Goal: Transaction & Acquisition: Register for event/course

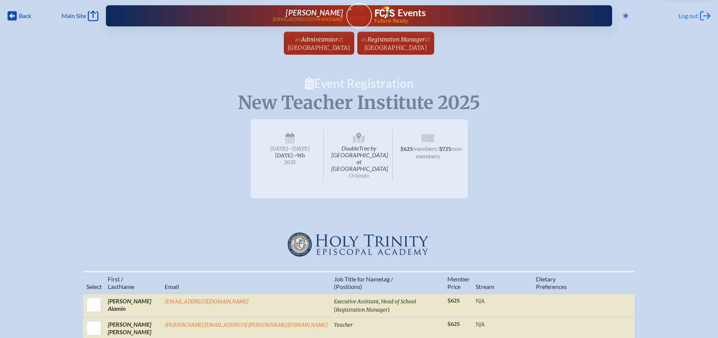
click at [693, 18] on span "Log out" at bounding box center [688, 16] width 20 height 8
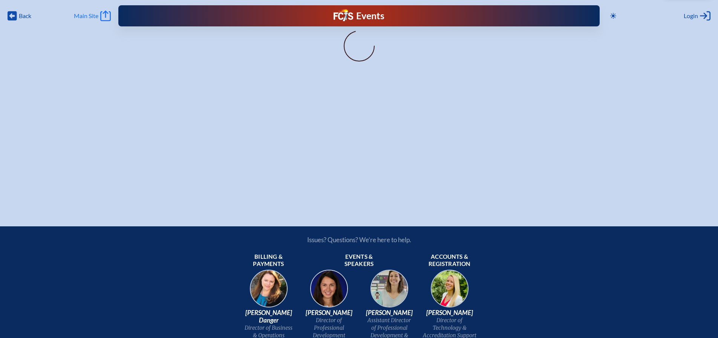
click at [82, 15] on span "Main Site" at bounding box center [86, 16] width 24 height 8
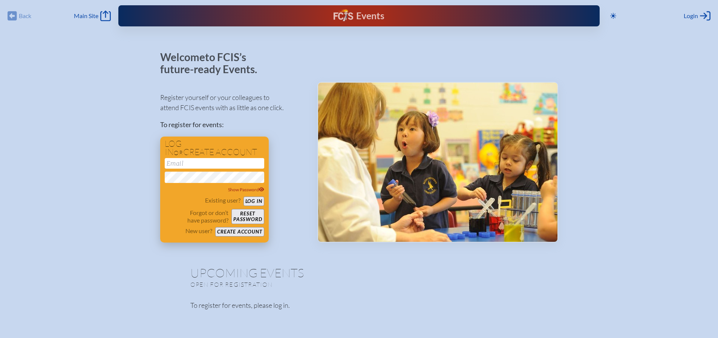
type input "[EMAIL_ADDRESS][DOMAIN_NAME]"
click at [256, 201] on button "Log in" at bounding box center [253, 200] width 21 height 9
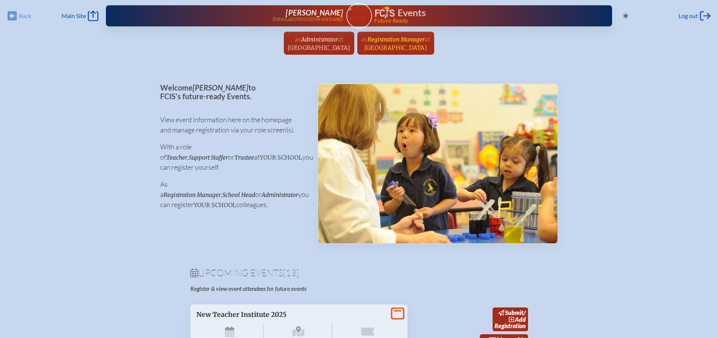
click at [418, 43] on span "Registration Manager" at bounding box center [395, 39] width 57 height 7
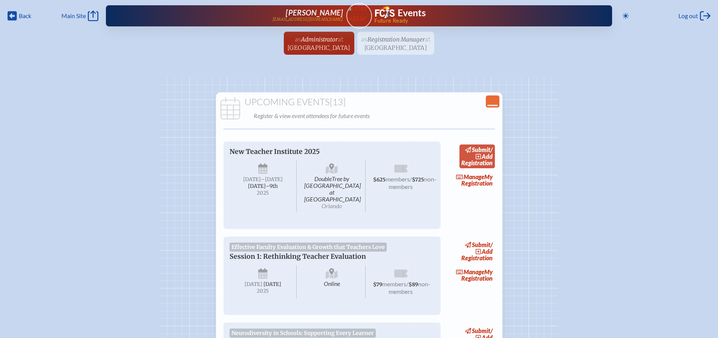
click at [483, 161] on link "submit / add Registration" at bounding box center [476, 156] width 35 height 24
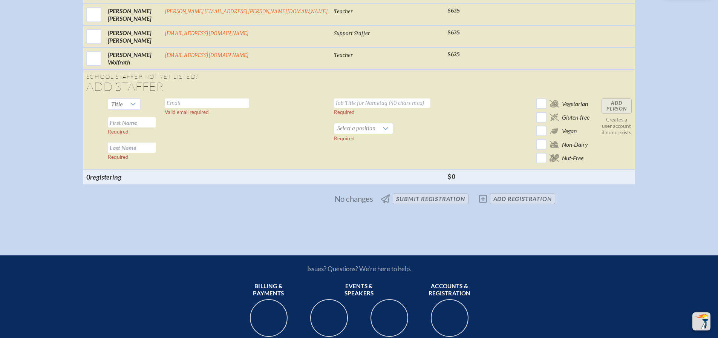
scroll to position [2939, 0]
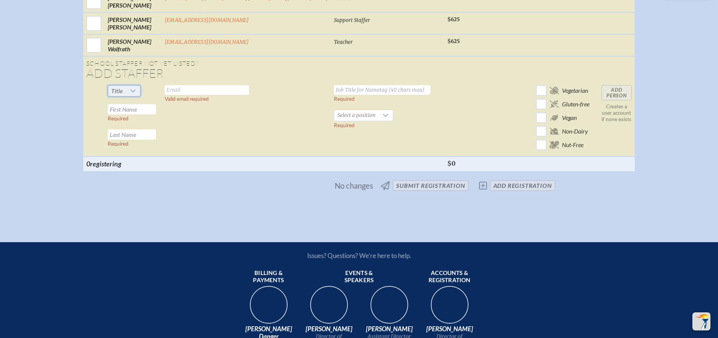
click at [126, 86] on span "Title" at bounding box center [117, 91] width 18 height 11
click at [159, 119] on li "Dr" at bounding box center [159, 119] width 32 height 11
click at [156, 104] on input "text" at bounding box center [132, 109] width 48 height 10
type input "[PERSON_NAME]"
type input "Pollack"
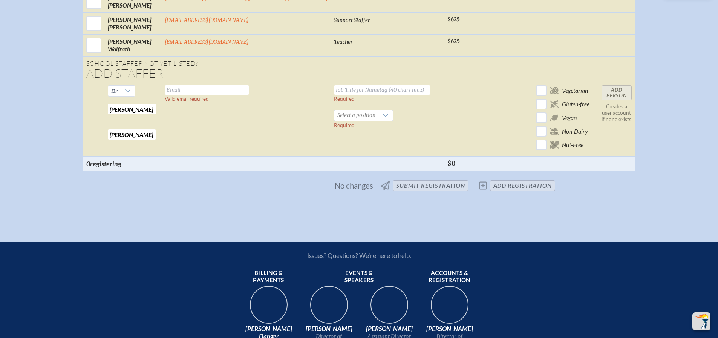
click at [226, 85] on input "text" at bounding box center [207, 89] width 84 height 9
type input "jpollack@htes.org"
click at [334, 85] on input "text" at bounding box center [382, 89] width 96 height 9
type input "Band Teacher"
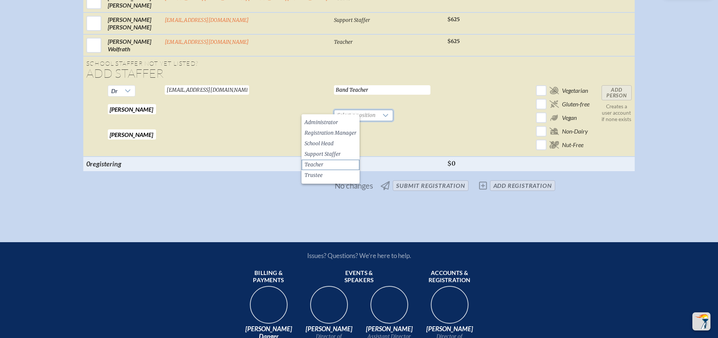
click at [323, 166] on li "Teacher" at bounding box center [330, 164] width 58 height 11
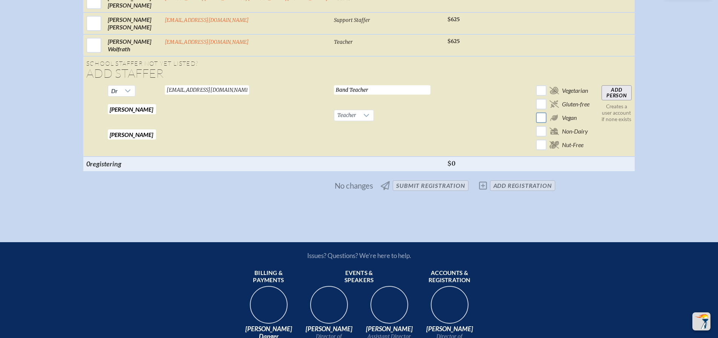
click at [534, 116] on input "checkbox" at bounding box center [540, 117] width 13 height 13
checkbox input "true"
click at [601, 88] on input "Add Person" at bounding box center [616, 92] width 30 height 15
checkbox input "false"
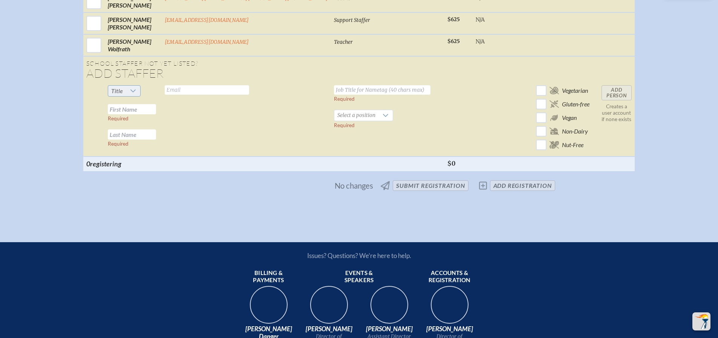
click at [123, 87] on span "Title" at bounding box center [117, 90] width 12 height 7
click at [160, 125] on li "Ms." at bounding box center [159, 129] width 32 height 11
click at [156, 104] on input "text" at bounding box center [132, 109] width 48 height 10
type input "Jordyn"
type input "[PERSON_NAME]"
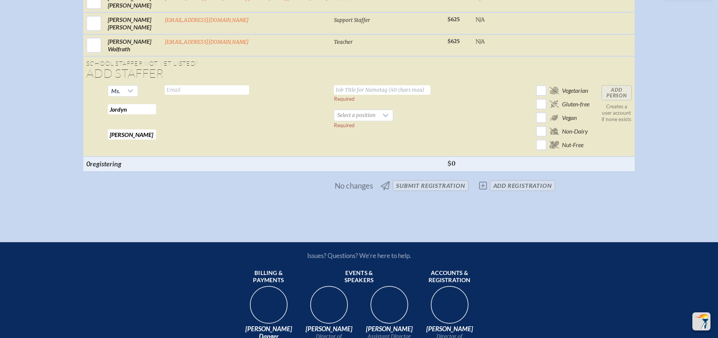
click at [218, 85] on input "text" at bounding box center [207, 89] width 84 height 9
click at [225, 85] on input "text" at bounding box center [207, 89] width 84 height 9
type input "[EMAIL_ADDRESS][DOMAIN_NAME]"
click at [334, 85] on input "text" at bounding box center [382, 89] width 96 height 9
type input "4th Grade Teacher"
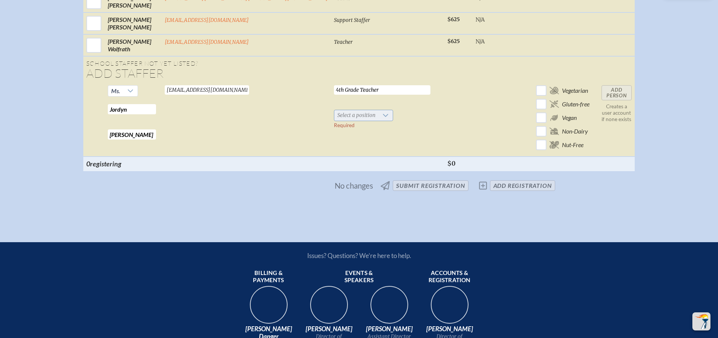
click at [339, 110] on span "Select a position" at bounding box center [356, 115] width 44 height 11
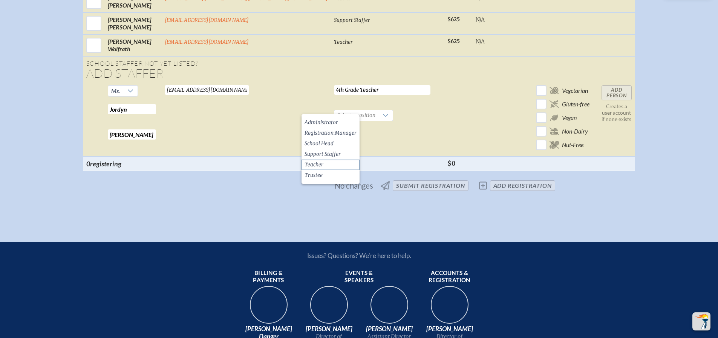
click at [336, 163] on li "Teacher" at bounding box center [330, 164] width 58 height 11
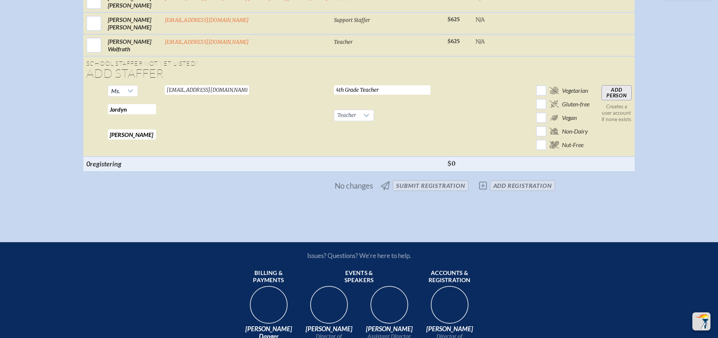
click at [601, 85] on input "Add Person" at bounding box center [616, 92] width 30 height 15
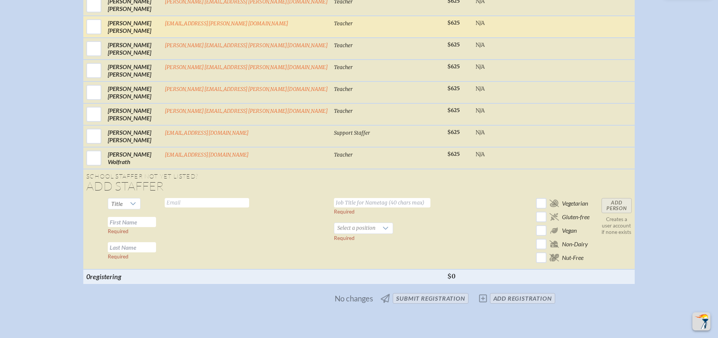
scroll to position [2902, 0]
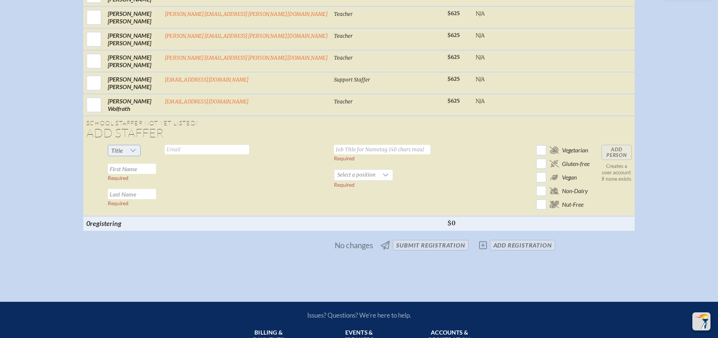
click at [126, 145] on span "Title" at bounding box center [117, 150] width 18 height 11
click at [163, 186] on li "Ms." at bounding box center [159, 189] width 32 height 11
click at [156, 164] on input "text" at bounding box center [132, 169] width 48 height 10
type input "[PERSON_NAME]"
click at [156, 189] on input "text" at bounding box center [132, 194] width 48 height 10
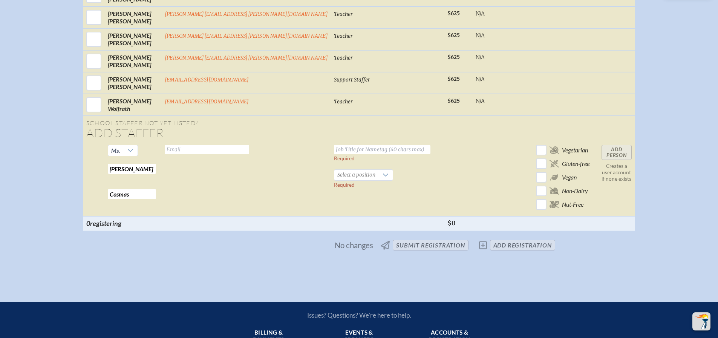
type input "Cosmas"
type input "[EMAIL_ADDRESS][DOMAIN_NAME]"
click at [334, 145] on input "text" at bounding box center [382, 149] width 96 height 9
type input "3rd Grade Teacher"
click at [341, 171] on span "Select a position" at bounding box center [356, 175] width 44 height 11
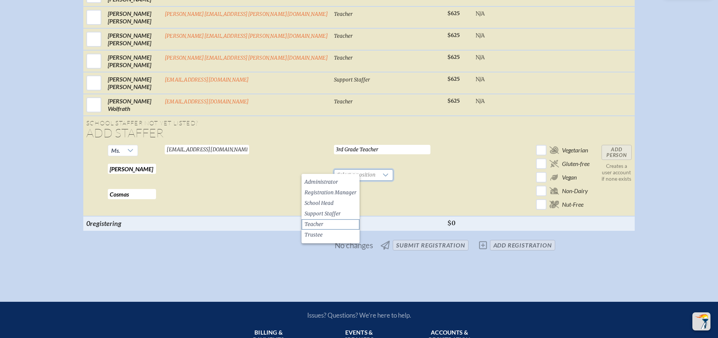
click at [322, 226] on span "Teacher" at bounding box center [313, 224] width 19 height 8
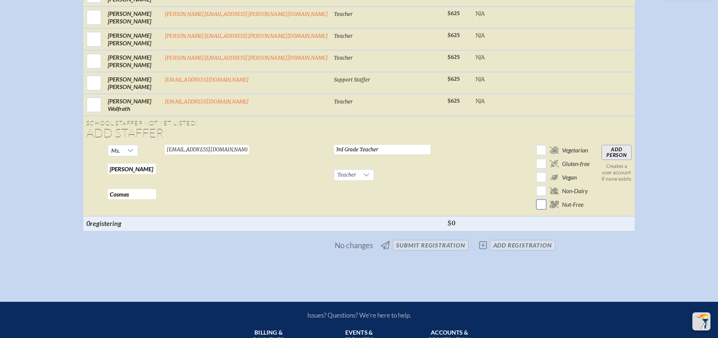
click at [534, 199] on input "checkbox" at bounding box center [540, 204] width 13 height 13
checkbox input "true"
click at [601, 145] on input "Add Person" at bounding box center [616, 152] width 30 height 15
checkbox input "false"
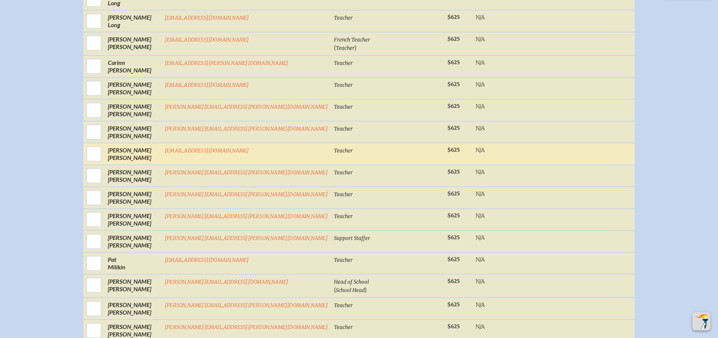
scroll to position [1661, 0]
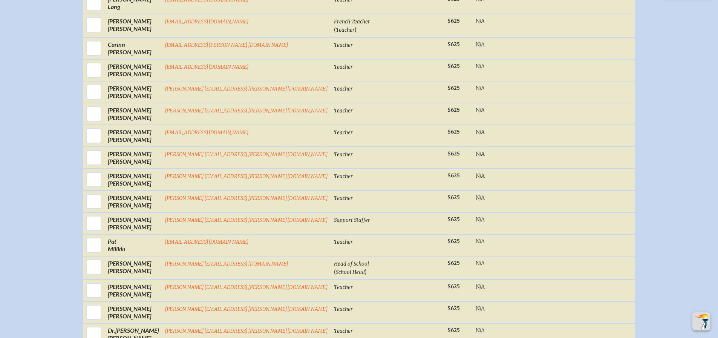
drag, startPoint x: 188, startPoint y: 199, endPoint x: 613, endPoint y: 292, distance: 435.1
click at [613, 292] on div "Select First / Last Name Email Job Title for Nametag / (Positions) Memb . er Pr…" at bounding box center [359, 56] width 700 height 2892
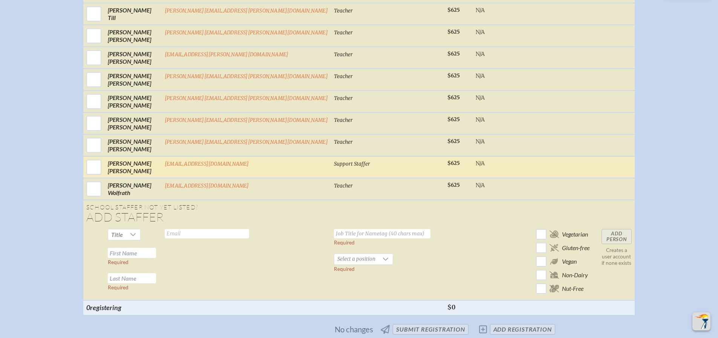
scroll to position [2829, 0]
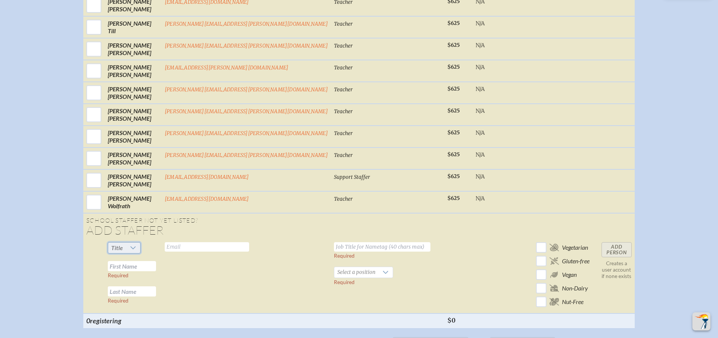
click at [123, 244] on span "Title" at bounding box center [117, 247] width 12 height 7
click at [155, 275] on li "Dr" at bounding box center [159, 276] width 32 height 11
click at [153, 261] on input "text" at bounding box center [132, 266] width 48 height 10
type input "[PERSON_NAME]"
type input "Bond"
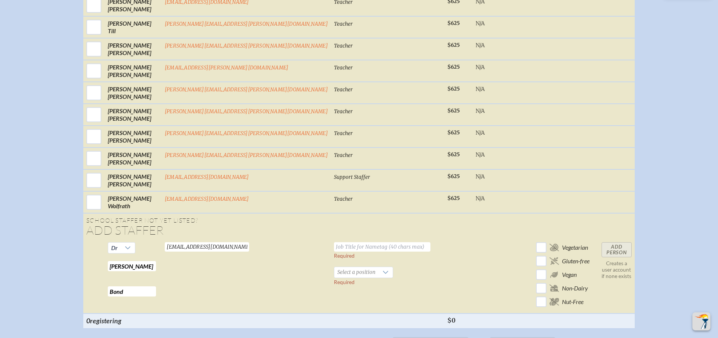
type input "[EMAIL_ADDRESS][DOMAIN_NAME]"
click at [334, 242] on input "text" at bounding box center [382, 246] width 96 height 9
type input "English Teacher"
click at [337, 267] on span "Select a position" at bounding box center [356, 272] width 44 height 11
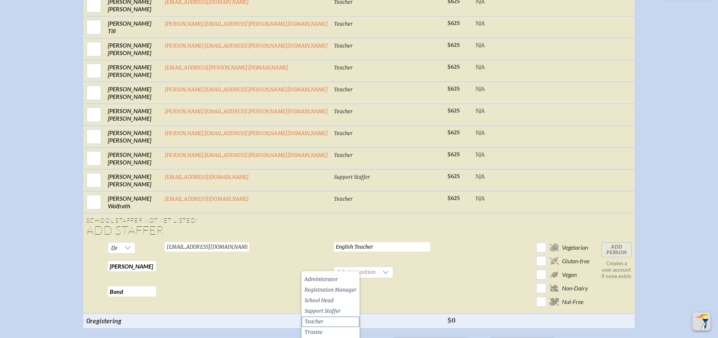
click at [329, 318] on li "Teacher" at bounding box center [330, 321] width 58 height 11
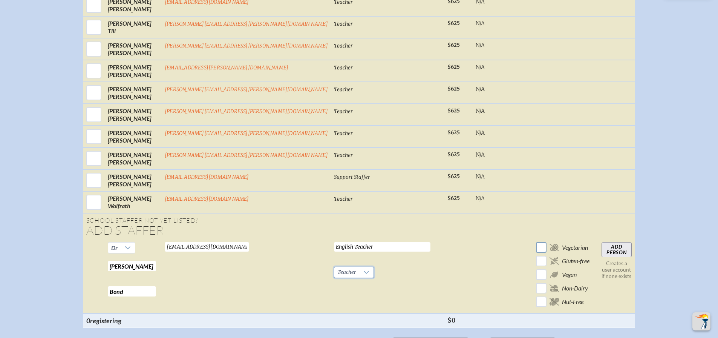
click at [534, 241] on input "checkbox" at bounding box center [540, 247] width 13 height 13
checkbox input "true"
click at [601, 242] on input "Add Person" at bounding box center [616, 249] width 30 height 15
checkbox input "false"
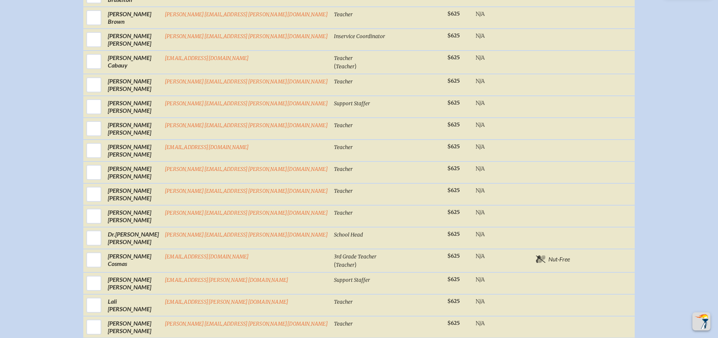
scroll to position [611, 0]
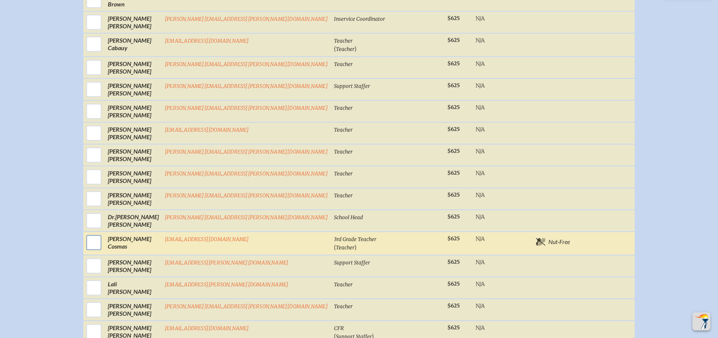
click at [103, 233] on input "checkbox" at bounding box center [93, 242] width 19 height 19
checkbox input "true"
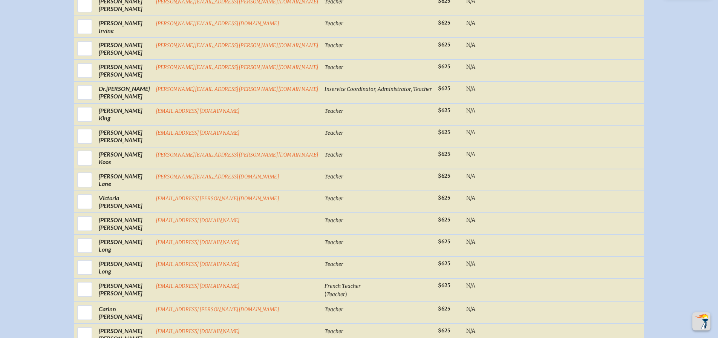
scroll to position [1440, 0]
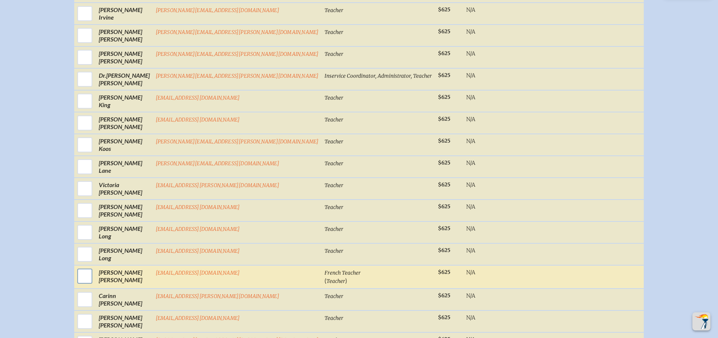
click at [94, 267] on input "checkbox" at bounding box center [84, 275] width 19 height 19
checkbox input "true"
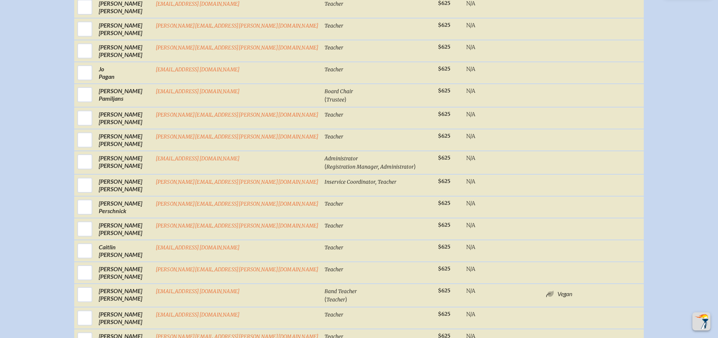
scroll to position [2081, 0]
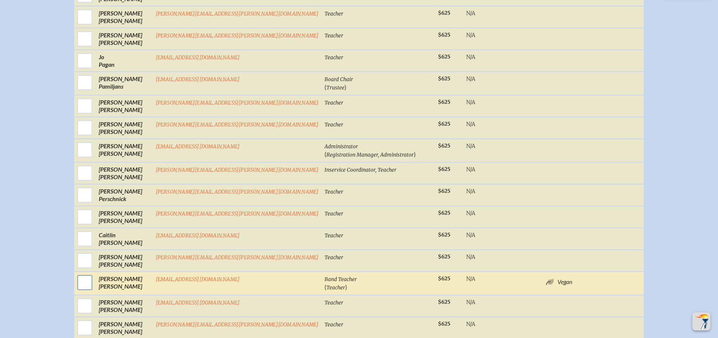
click at [94, 274] on input "checkbox" at bounding box center [84, 282] width 19 height 19
checkbox input "true"
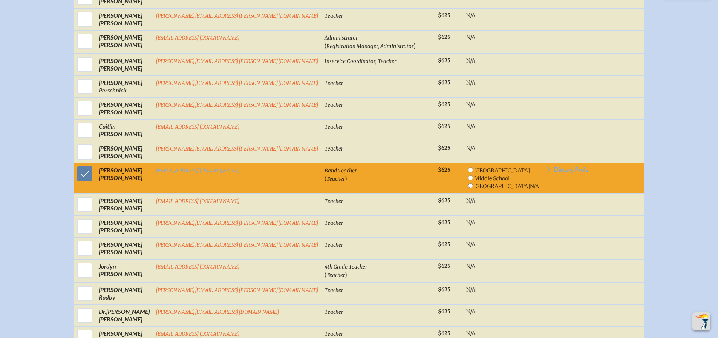
scroll to position [2194, 0]
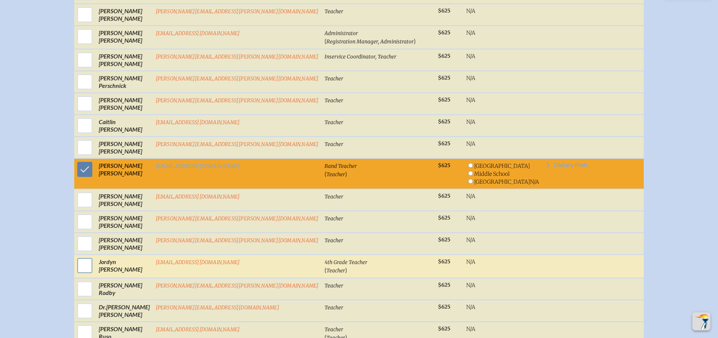
click at [94, 259] on input "checkbox" at bounding box center [84, 265] width 19 height 19
checkbox input "true"
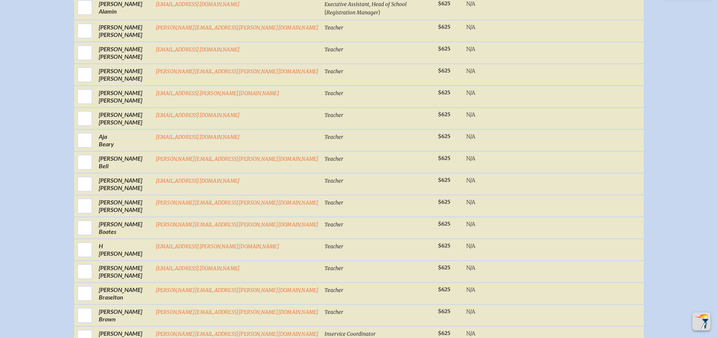
scroll to position [310, 0]
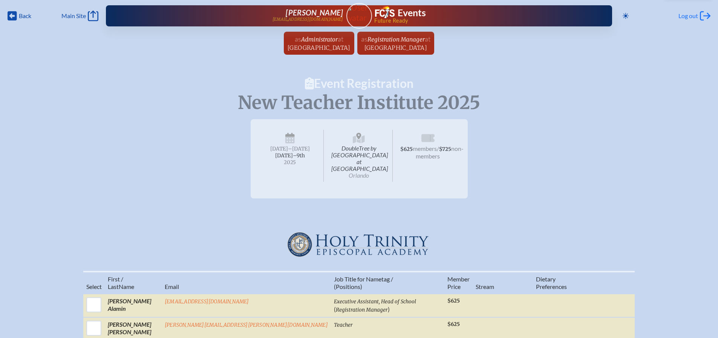
click at [681, 15] on span "Log out" at bounding box center [688, 16] width 20 height 8
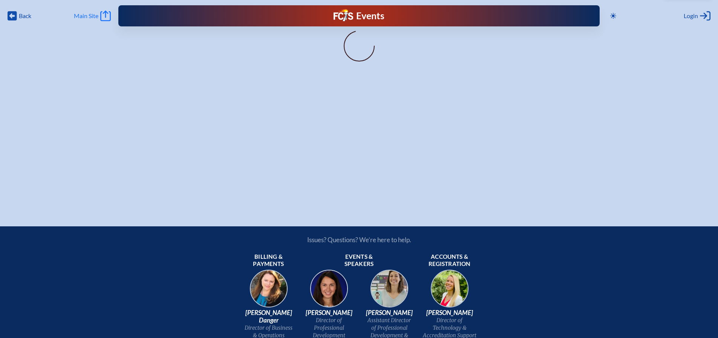
click at [78, 17] on span "Main Site" at bounding box center [86, 16] width 24 height 8
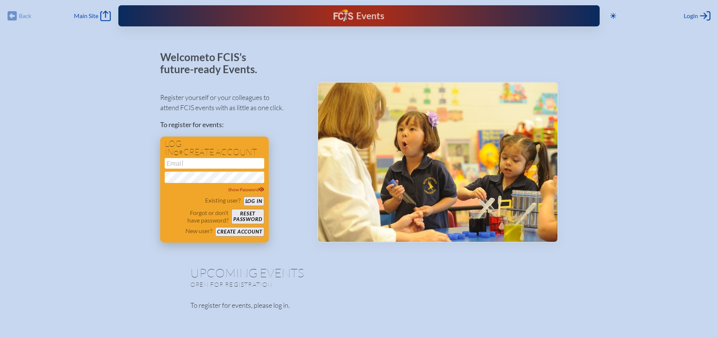
type input "[EMAIL_ADDRESS][DOMAIN_NAME]"
click at [256, 200] on button "Log in" at bounding box center [253, 200] width 21 height 9
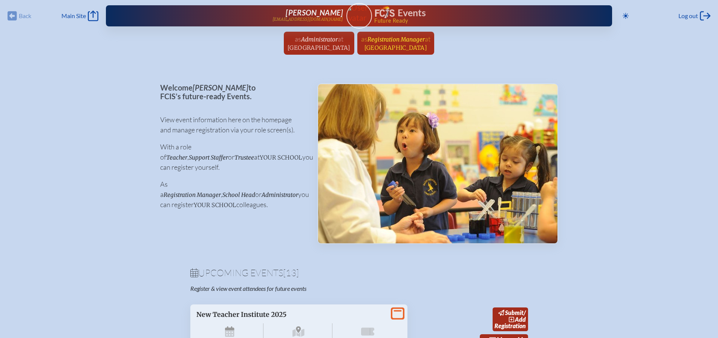
click at [407, 34] on link "as Registration Manager at Holy Trinity Episcopal Academy since July 13th, 2013" at bounding box center [395, 43] width 75 height 23
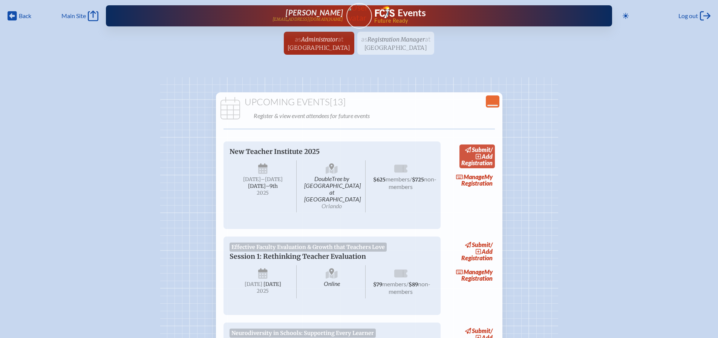
click at [484, 157] on span "add" at bounding box center [486, 156] width 11 height 7
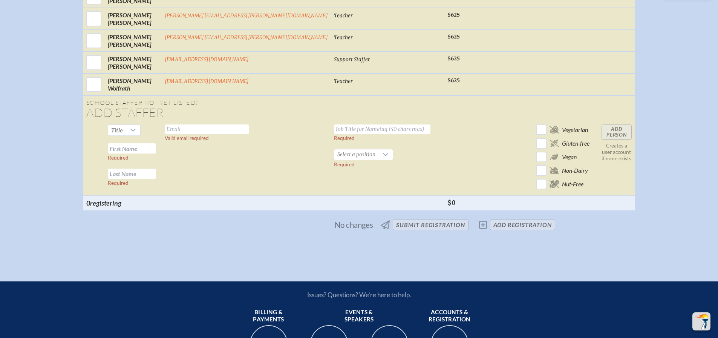
scroll to position [2976, 0]
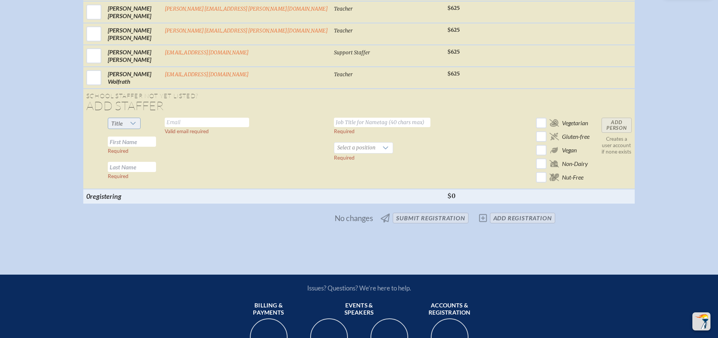
click at [123, 119] on span "Title" at bounding box center [117, 122] width 12 height 7
click at [157, 148] on li "Dr" at bounding box center [159, 151] width 32 height 11
click at [156, 137] on input "text" at bounding box center [132, 141] width 48 height 10
type input "[PERSON_NAME]"
type input "Bond"
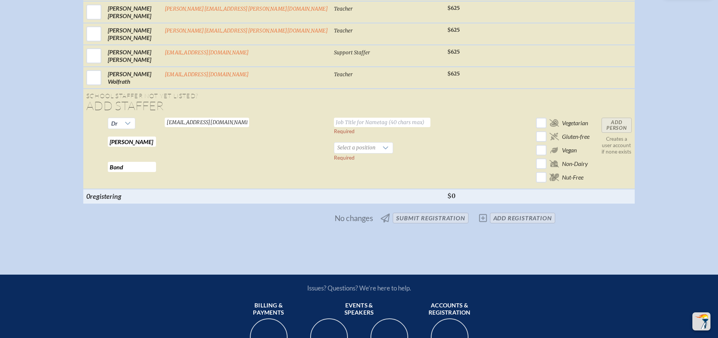
type input "[EMAIL_ADDRESS][DOMAIN_NAME]"
type input "English Teacher"
click at [334, 142] on span "Select a position" at bounding box center [356, 147] width 44 height 11
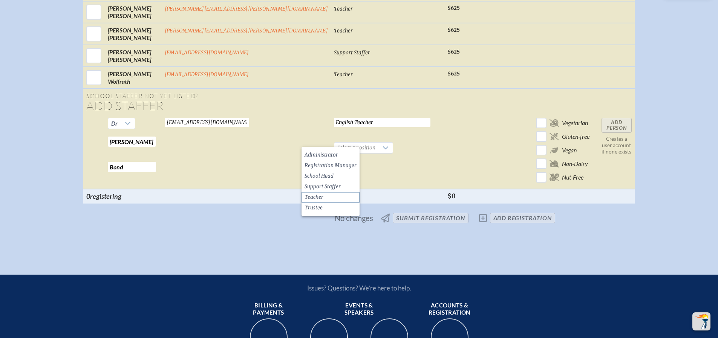
click at [328, 196] on li "Teacher" at bounding box center [330, 197] width 58 height 11
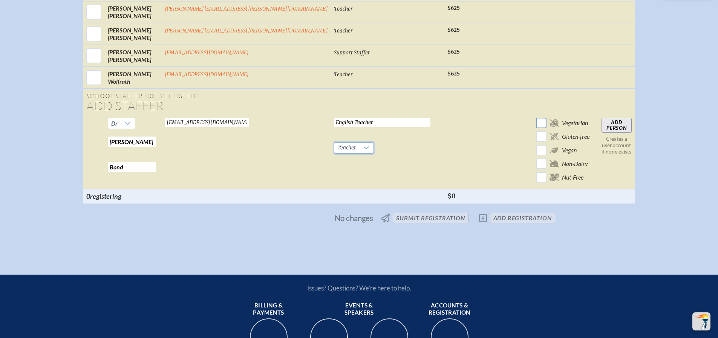
click at [534, 118] on input "checkbox" at bounding box center [540, 122] width 13 height 13
checkbox input "true"
click at [601, 120] on input "Add Person" at bounding box center [616, 125] width 30 height 15
checkbox input "false"
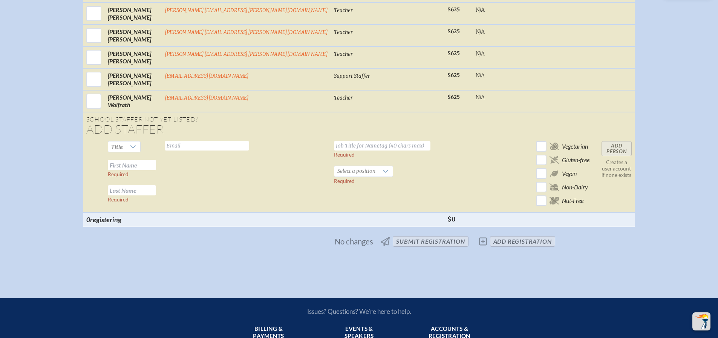
scroll to position [2978, 0]
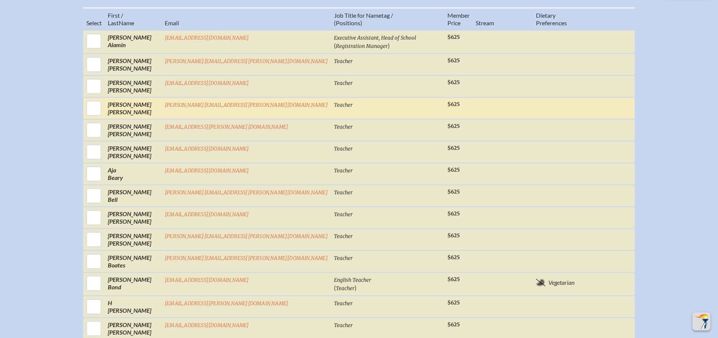
scroll to position [264, 0]
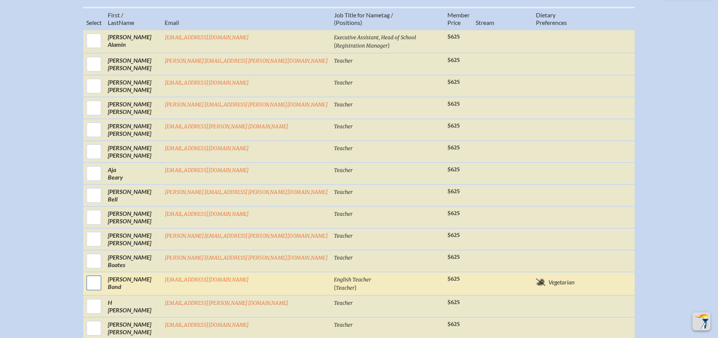
click at [103, 273] on input "checkbox" at bounding box center [93, 282] width 19 height 19
checkbox input "true"
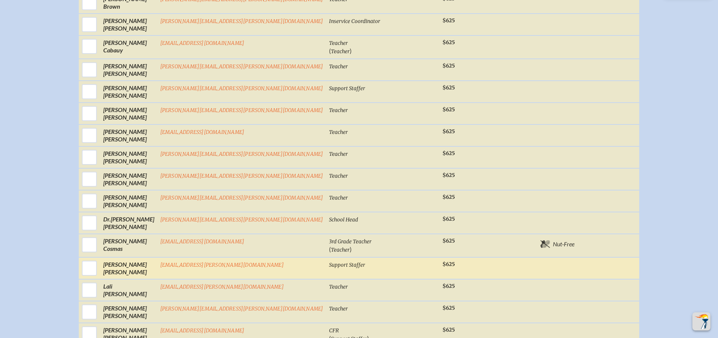
scroll to position [640, 0]
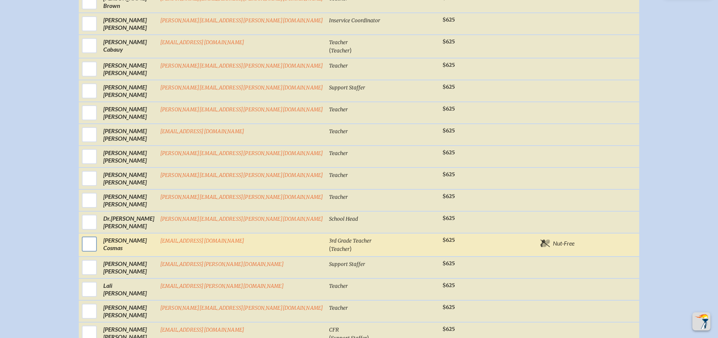
click at [99, 235] on input "checkbox" at bounding box center [89, 243] width 19 height 19
checkbox input "true"
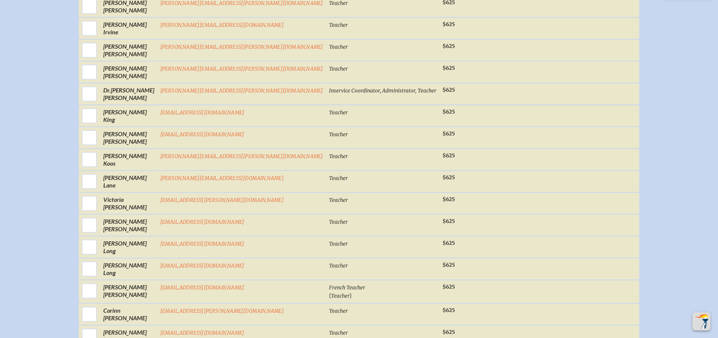
scroll to position [1469, 0]
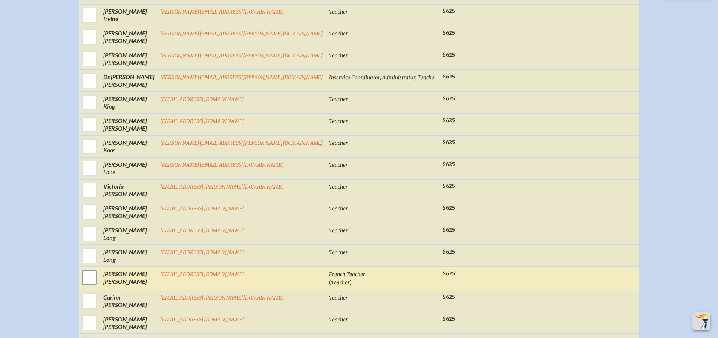
click at [99, 269] on input "checkbox" at bounding box center [89, 277] width 19 height 19
checkbox input "true"
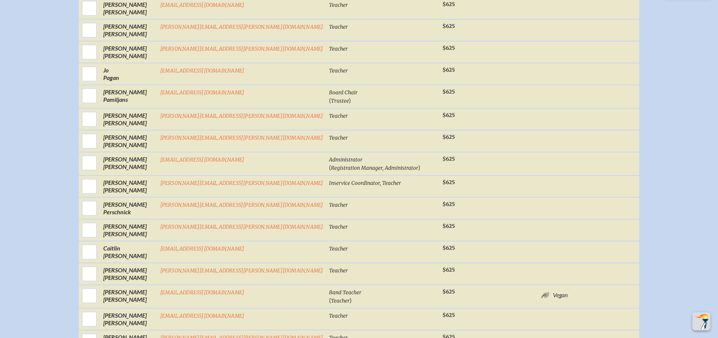
scroll to position [2110, 0]
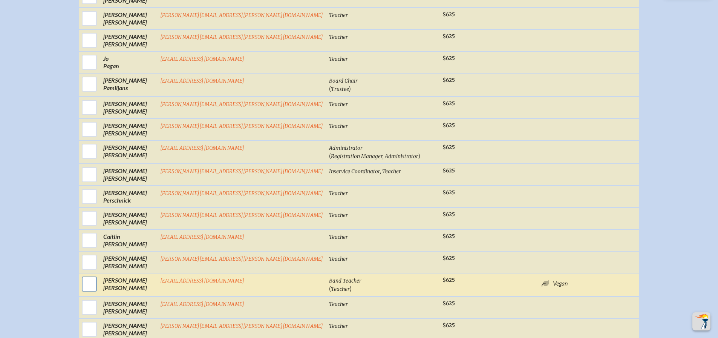
click at [99, 276] on input "checkbox" at bounding box center [89, 283] width 19 height 19
checkbox input "true"
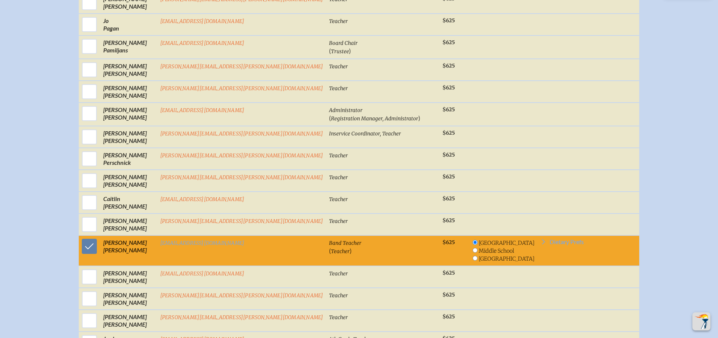
scroll to position [2185, 0]
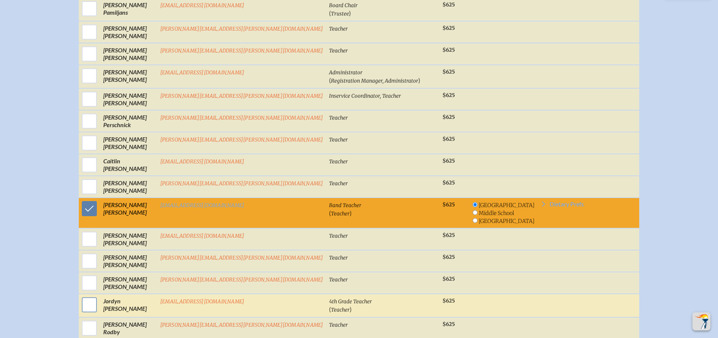
click at [99, 295] on input "checkbox" at bounding box center [89, 304] width 19 height 19
checkbox input "true"
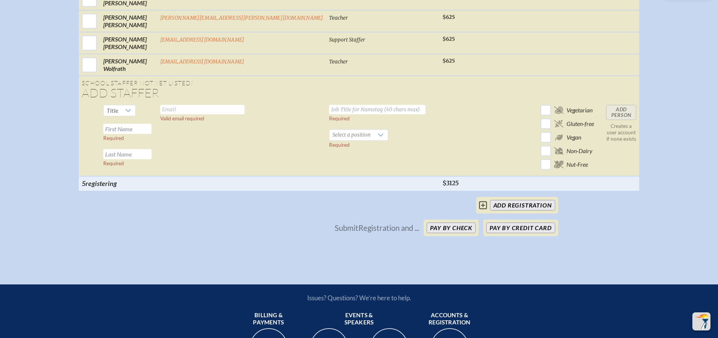
scroll to position [3052, 0]
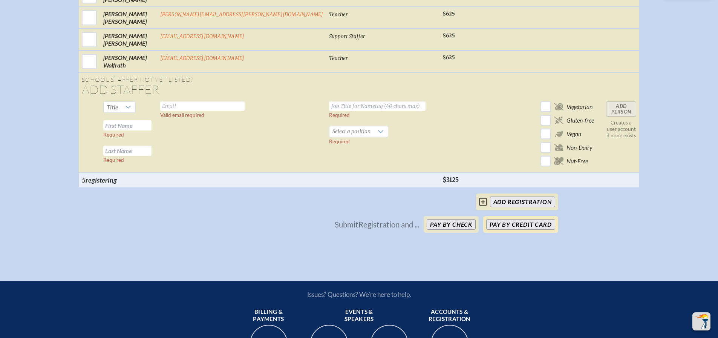
click at [514, 219] on button "Pay by Credit Card" at bounding box center [520, 224] width 69 height 11
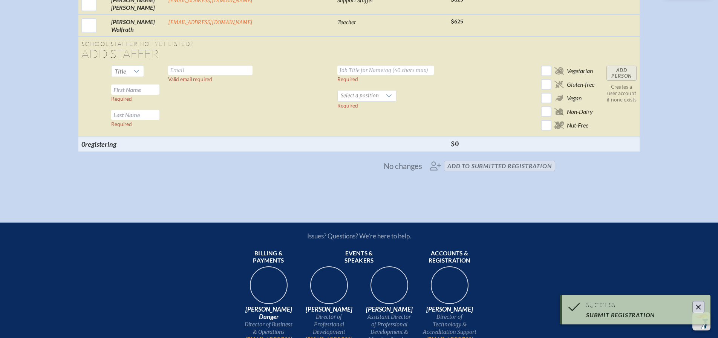
scroll to position [3016, 0]
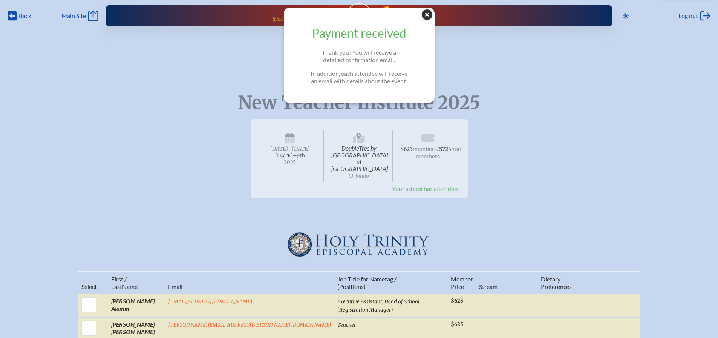
click at [429, 16] on icon at bounding box center [427, 14] width 11 height 11
